Goal: Information Seeking & Learning: Understand process/instructions

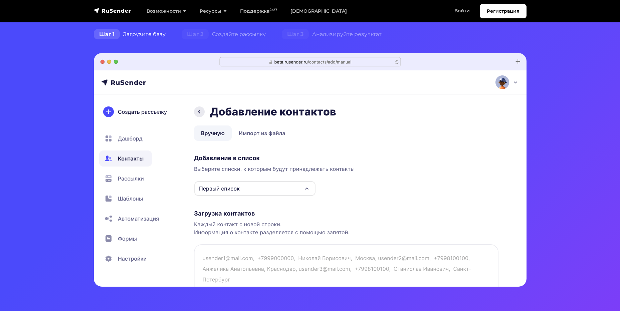
scroll to position [100, 0]
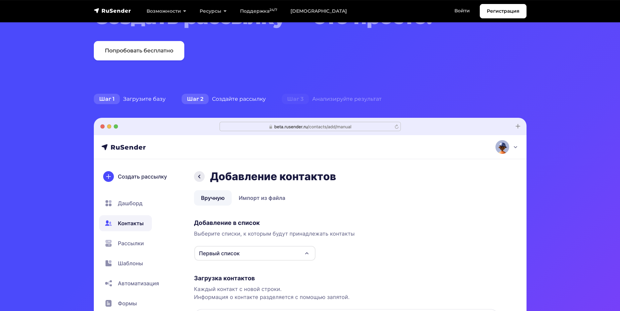
click at [217, 92] on div "Шаг 2 Создайте рассылку" at bounding box center [224, 98] width 100 height 13
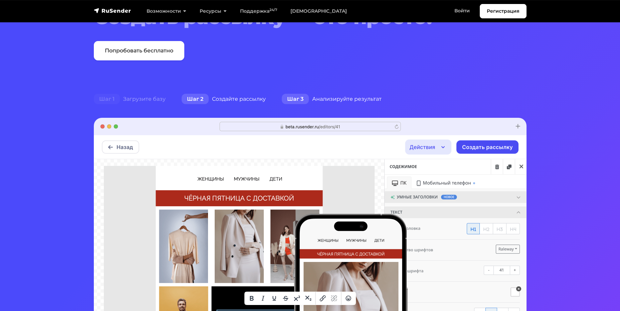
click at [317, 96] on div "Шаг 3 Анализируйте результат" at bounding box center [332, 98] width 116 height 13
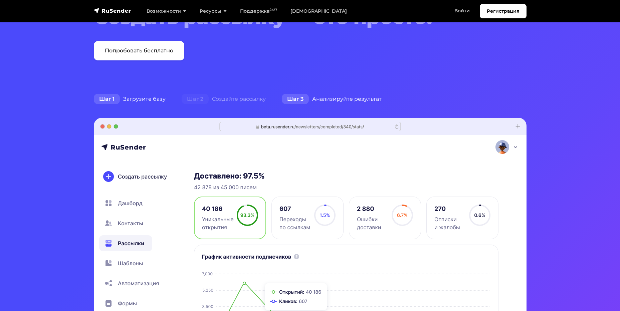
click at [138, 95] on div "Шаг 1 Загрузите базу" at bounding box center [130, 98] width 88 height 13
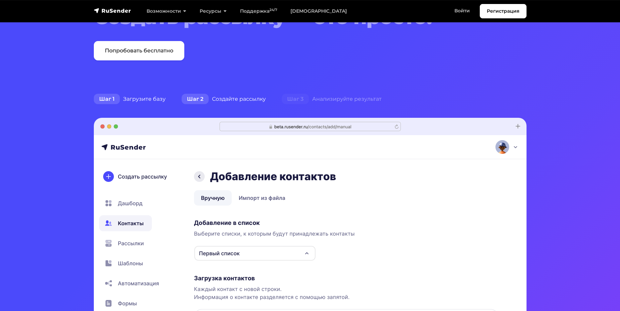
click at [226, 99] on div "Шаг 2 Создайте рассылку" at bounding box center [224, 98] width 100 height 13
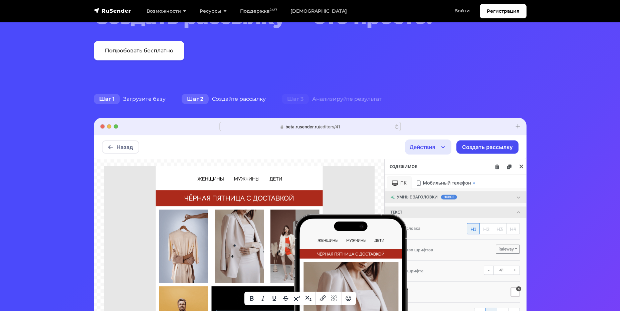
click at [143, 95] on div "Шаг 1 Загрузите базу" at bounding box center [130, 98] width 88 height 13
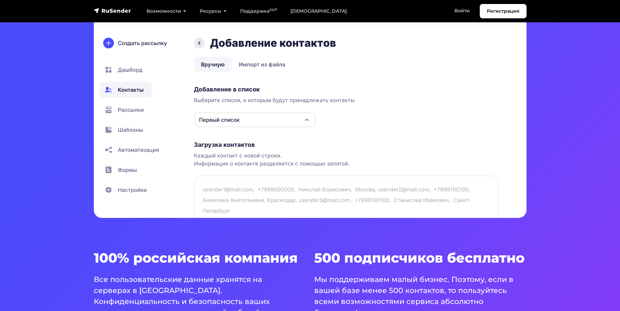
scroll to position [67, 0]
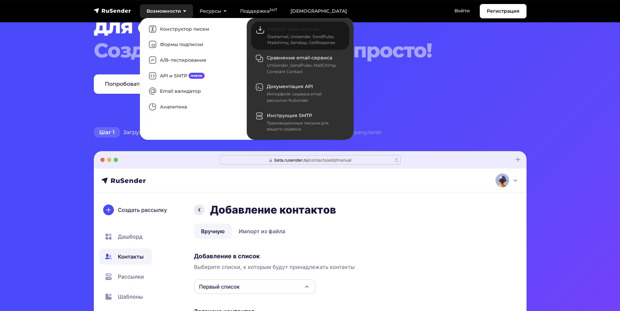
click at [289, 30] on span "Импорт получателей" at bounding box center [293, 29] width 52 height 6
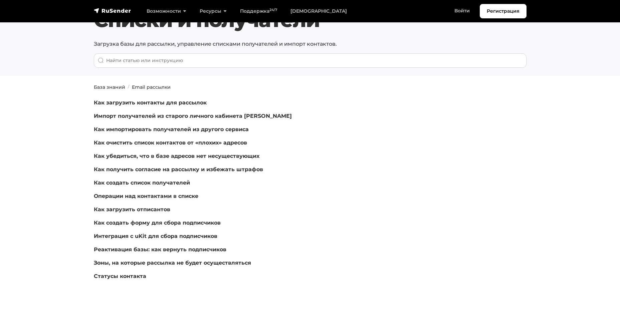
click at [194, 241] on div "Как загрузить контакты для рассылок Импорт получателей из старого личного кабин…" at bounding box center [237, 190] width 286 height 182
click at [190, 237] on link "Интеграция с uKit для сбора подписчиков" at bounding box center [155, 236] width 123 height 6
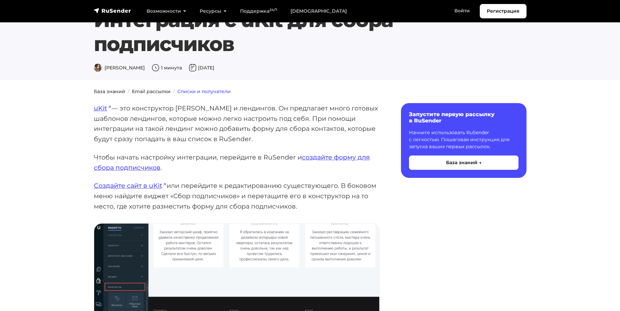
click at [188, 90] on link "Списки и получатели" at bounding box center [203, 91] width 53 height 6
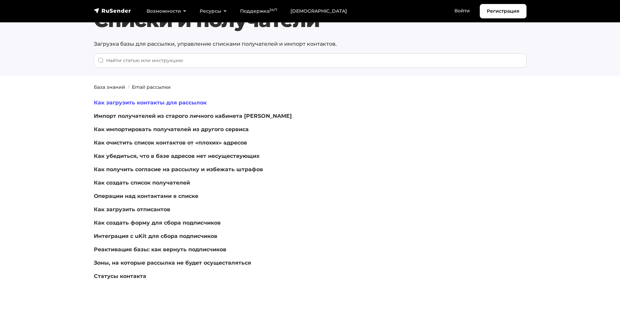
click at [176, 100] on link "Как загрузить контакты для рассылок" at bounding box center [150, 102] width 113 height 6
click at [160, 184] on link "Как создать список получателей" at bounding box center [142, 183] width 96 height 6
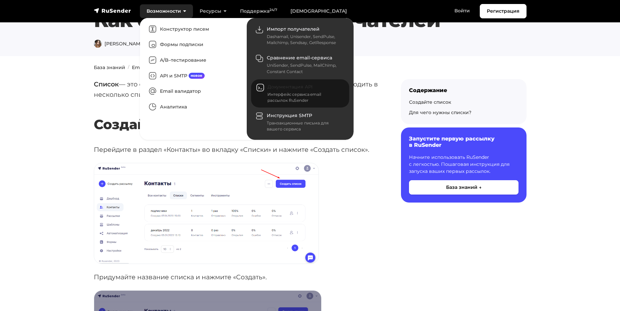
click at [284, 93] on div "Интерфейс сервиса email рассылок RuSender" at bounding box center [304, 97] width 74 height 12
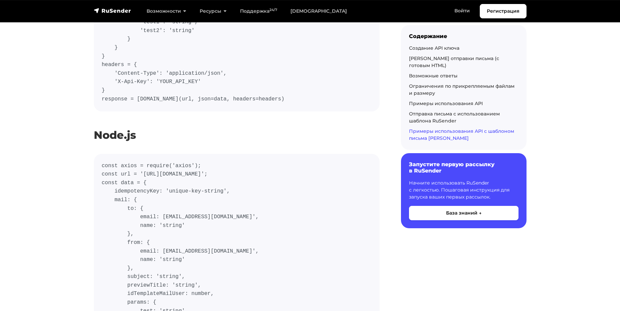
scroll to position [5273, 0]
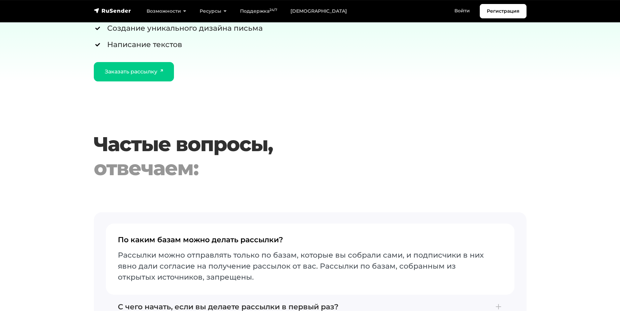
scroll to position [1602, 0]
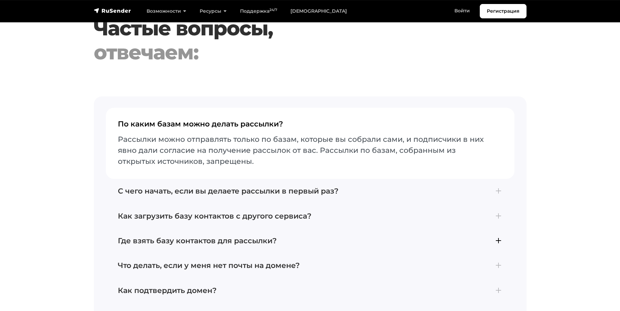
click at [235, 245] on h4 "Где взять базу контактов для рассылки?" at bounding box center [310, 241] width 384 height 9
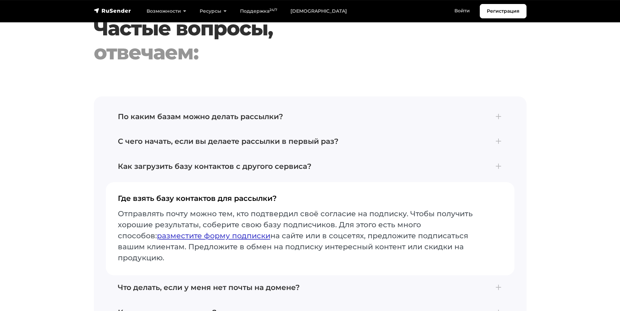
click at [208, 240] on link "разместите форму подписки" at bounding box center [213, 235] width 113 height 9
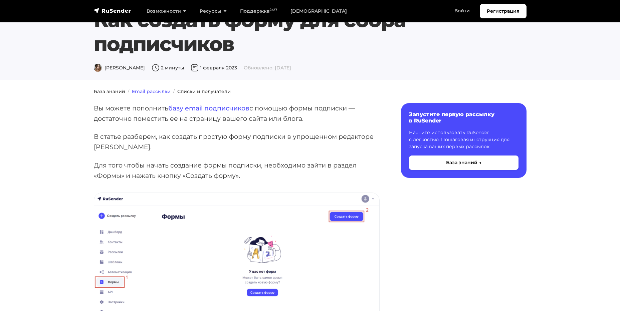
click at [161, 91] on link "Email рассылки" at bounding box center [151, 91] width 39 height 6
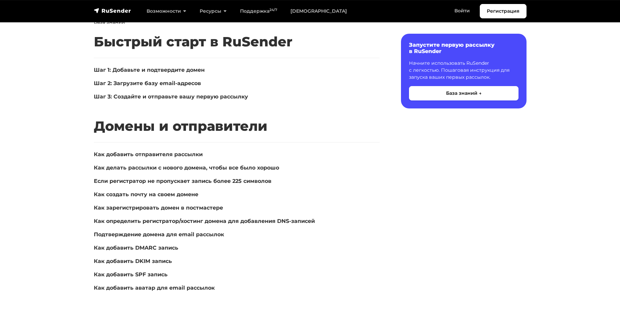
scroll to position [67, 0]
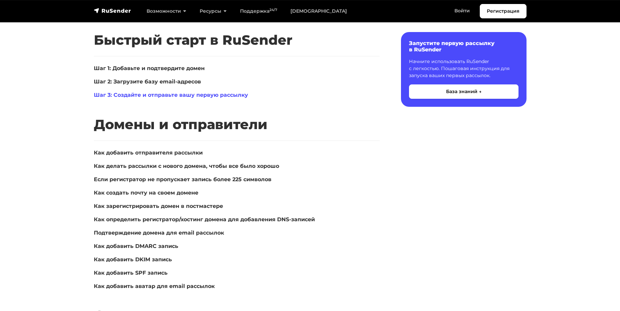
click at [132, 96] on link "Шаг 3: Создайте и отправьте вашу первую рассылку" at bounding box center [171, 95] width 154 height 6
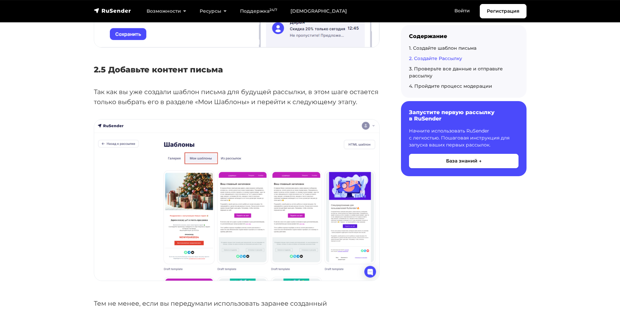
scroll to position [1936, 0]
